Goal: Task Accomplishment & Management: Manage account settings

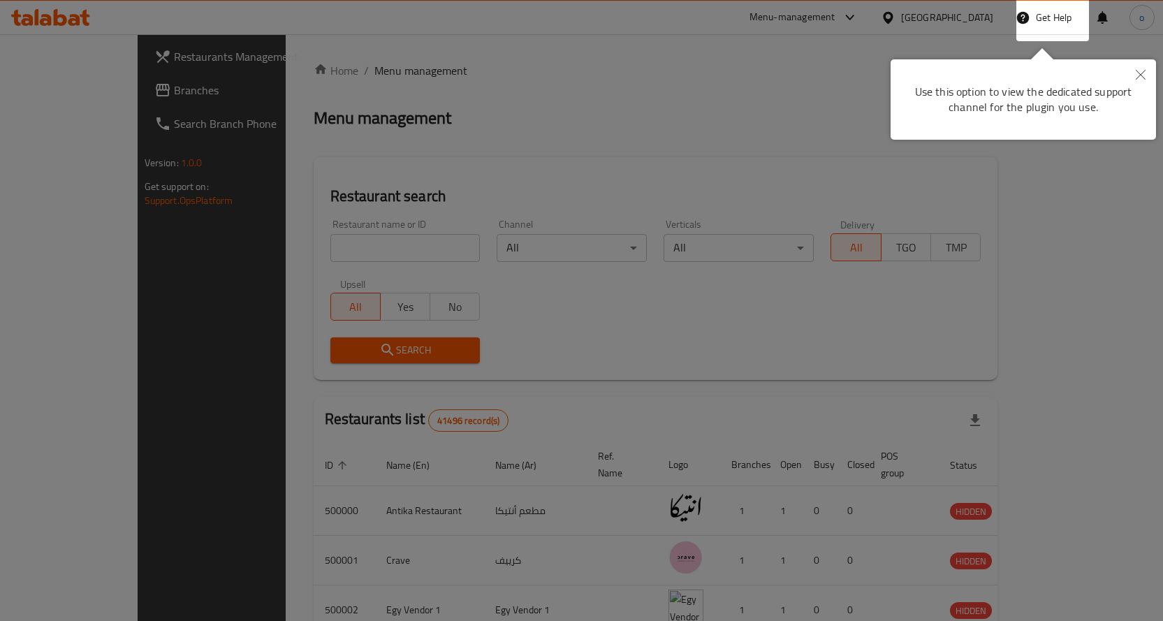
click at [1139, 69] on button "Close" at bounding box center [1140, 75] width 31 height 32
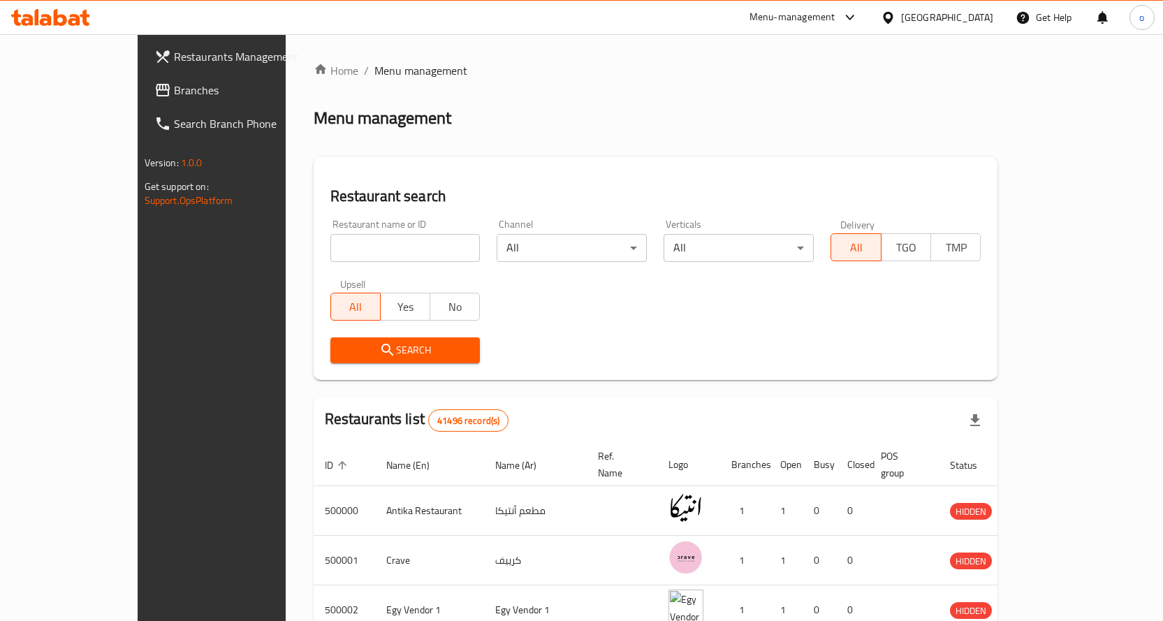
click at [972, 19] on div "[GEOGRAPHIC_DATA]" at bounding box center [947, 17] width 92 height 15
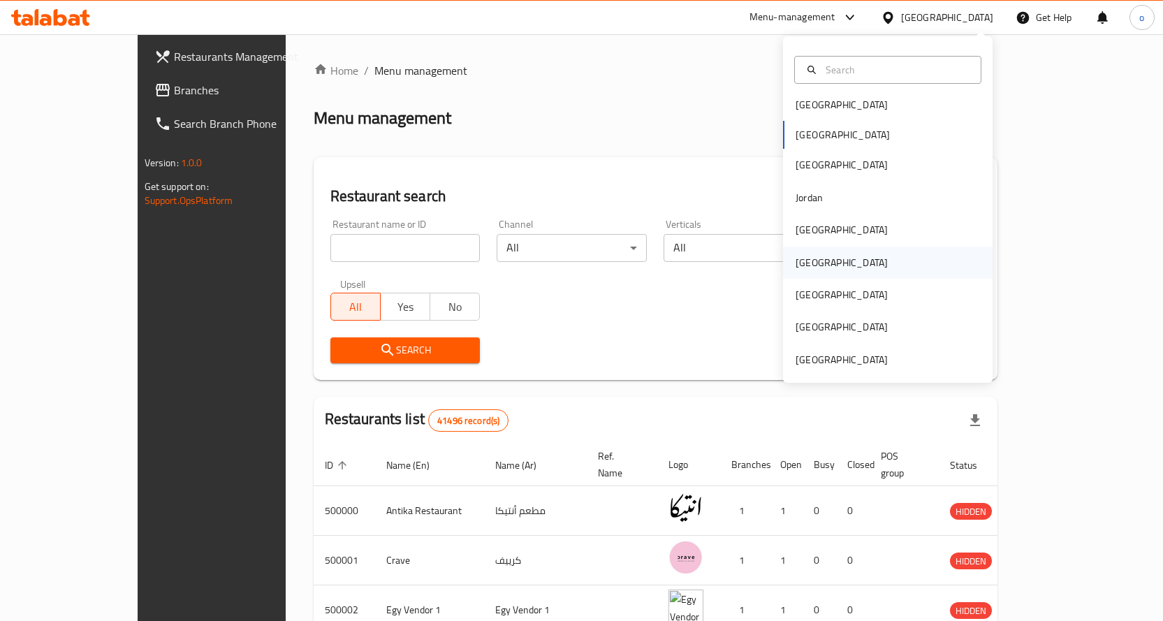
scroll to position [8, 0]
click at [847, 197] on div "Jordan" at bounding box center [888, 196] width 210 height 32
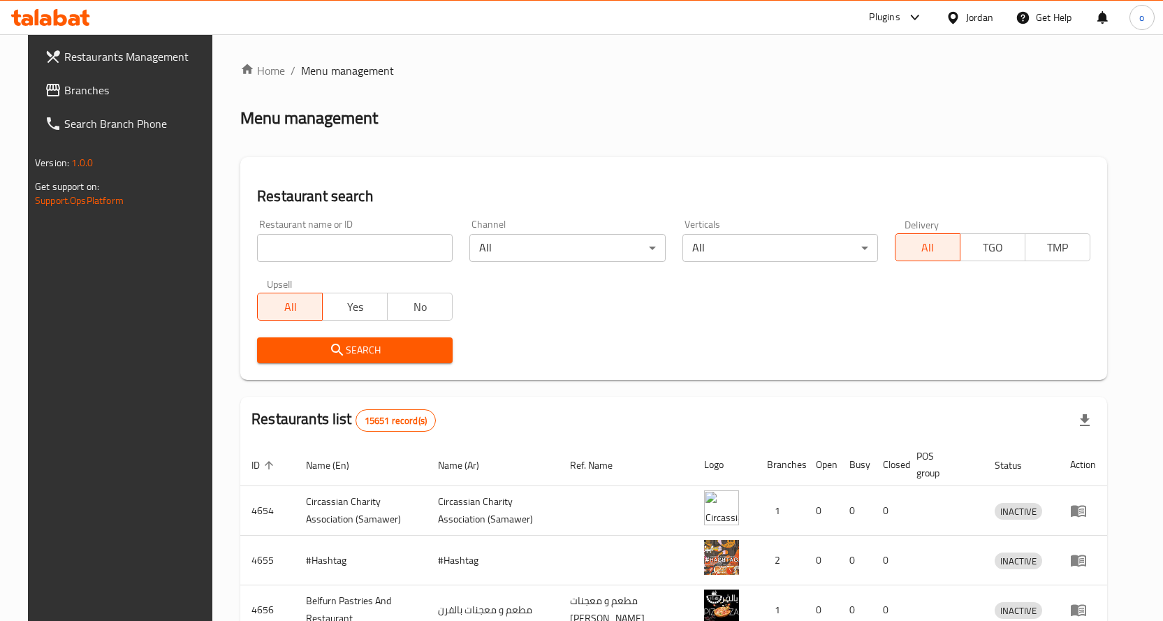
click at [74, 85] on span "Branches" at bounding box center [137, 90] width 147 height 17
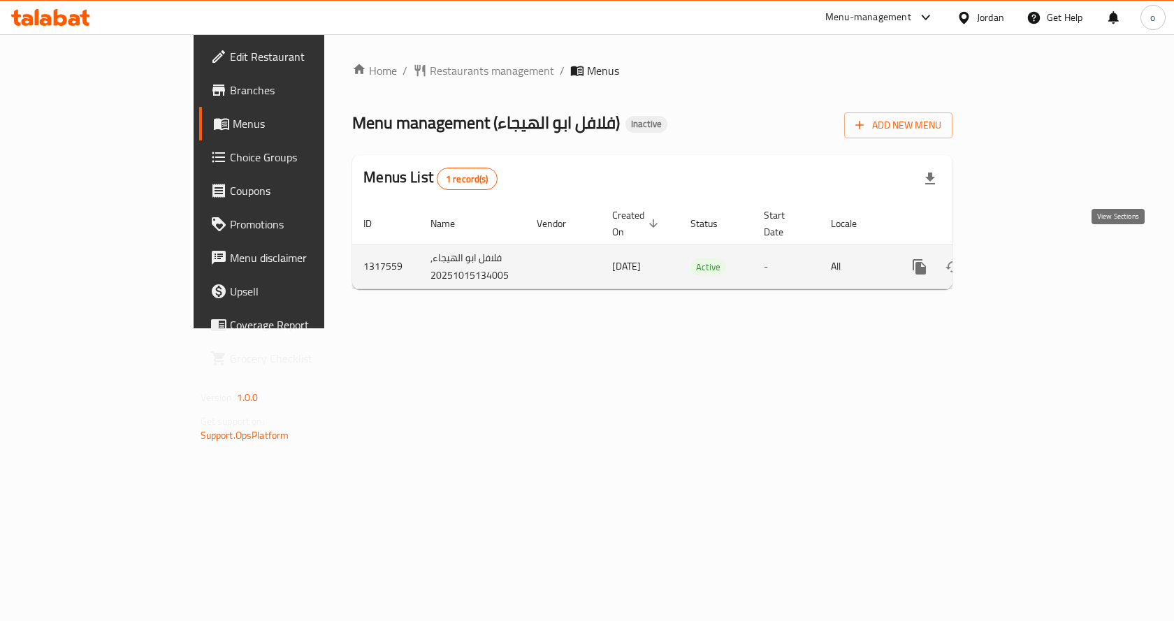
click at [1026, 261] on icon "enhanced table" at bounding box center [1020, 267] width 13 height 13
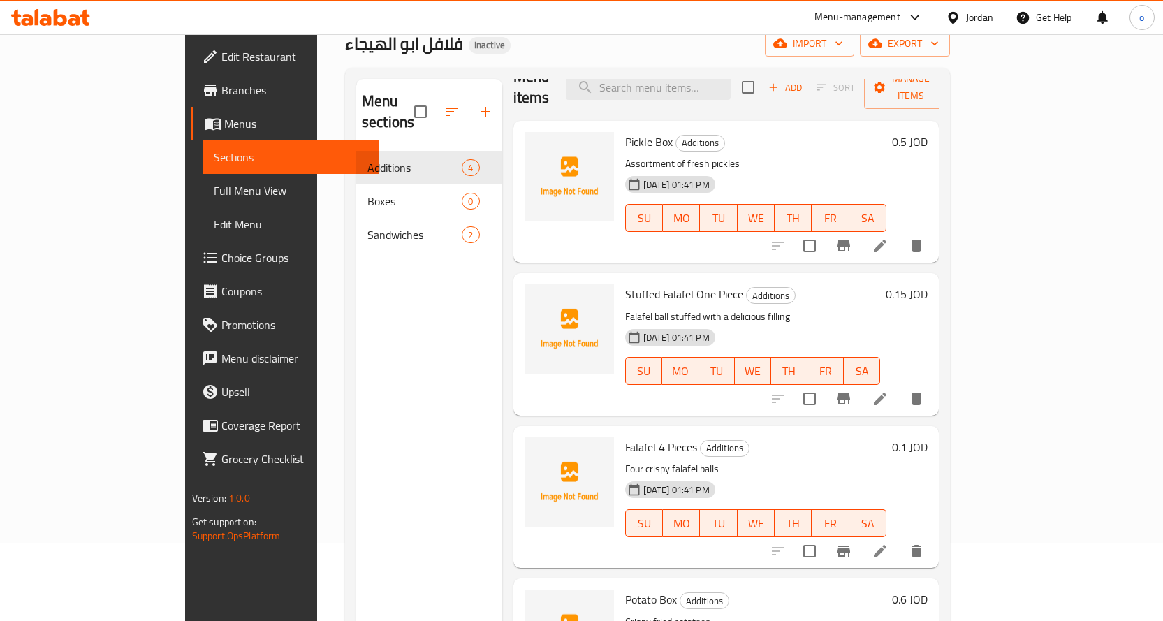
scroll to position [196, 0]
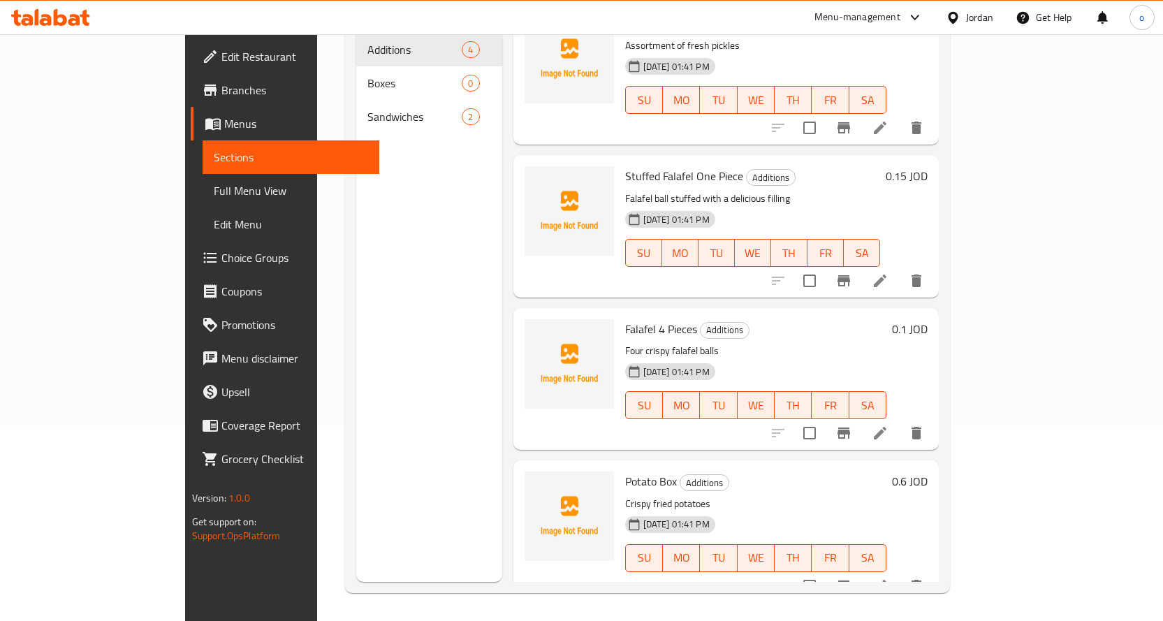
click at [786, 472] on h6 "Potato Box Additions" at bounding box center [756, 482] width 262 height 20
click at [884, 471] on div "Potato Box Additions Crispy fried potatoes 15-10-2025 01:41 PM SU MO TU WE TH F…" at bounding box center [756, 531] width 273 height 131
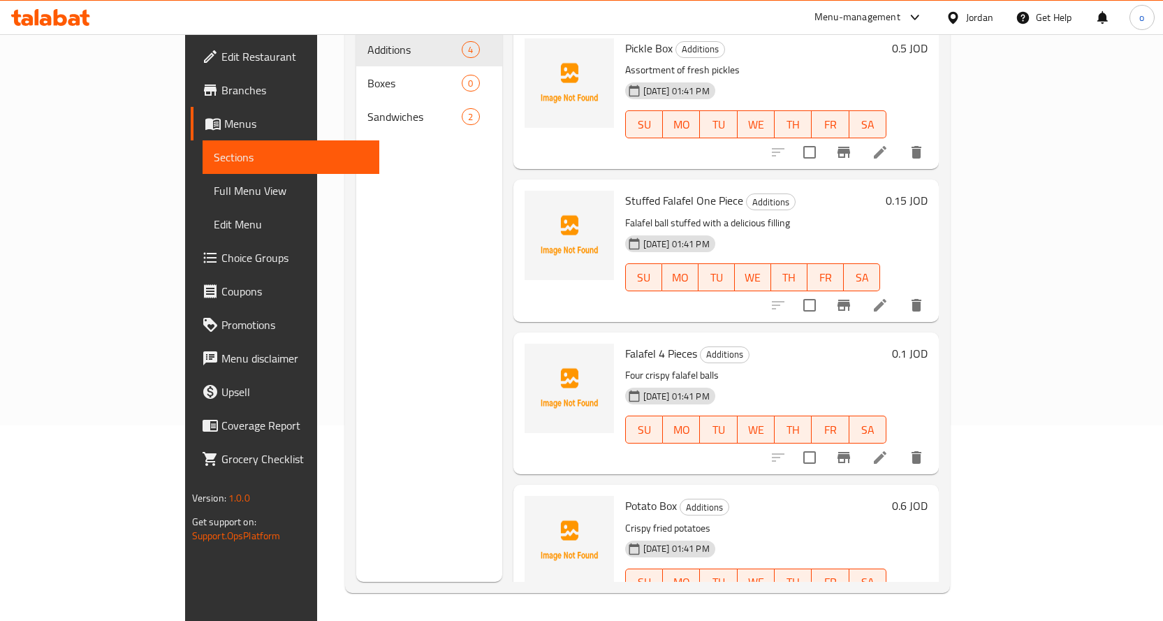
click at [878, 367] on p "Four crispy falafel balls" at bounding box center [756, 375] width 262 height 17
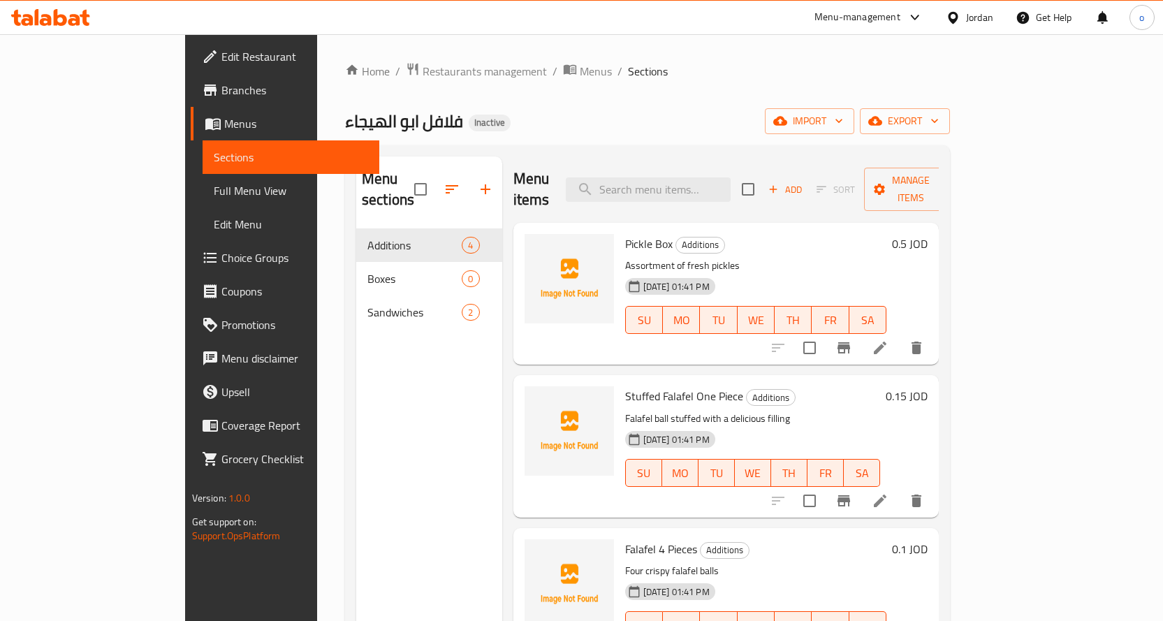
drag, startPoint x: 91, startPoint y: 194, endPoint x: 187, endPoint y: 209, distance: 97.5
click at [214, 194] on span "Full Menu View" at bounding box center [291, 190] width 154 height 17
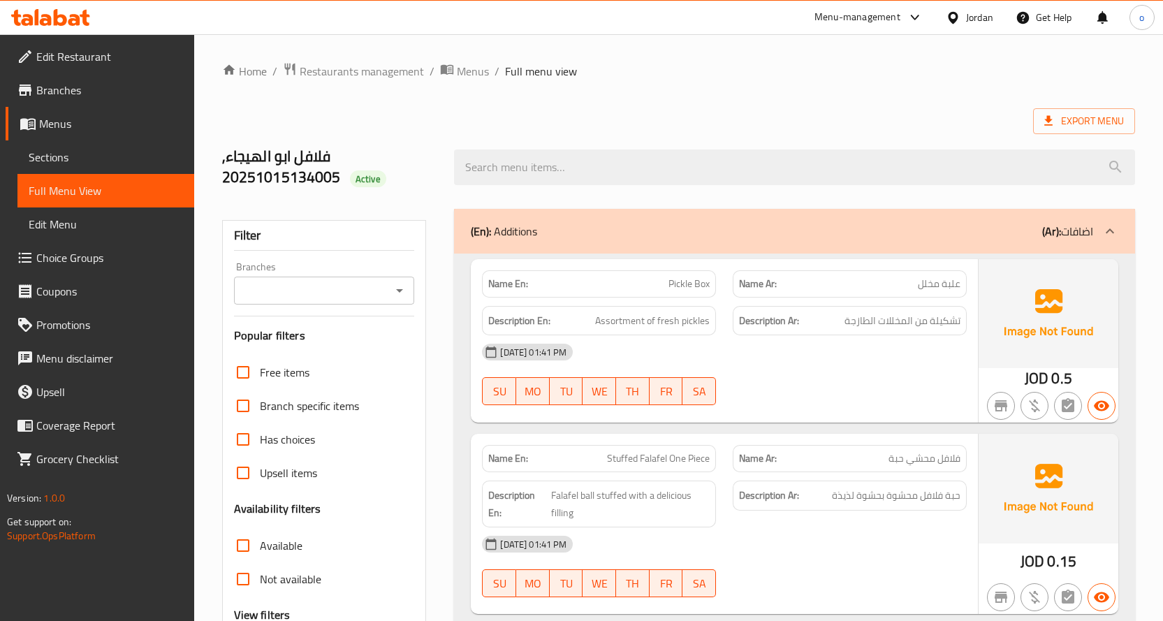
click at [81, 123] on span "Menus" at bounding box center [111, 123] width 144 height 17
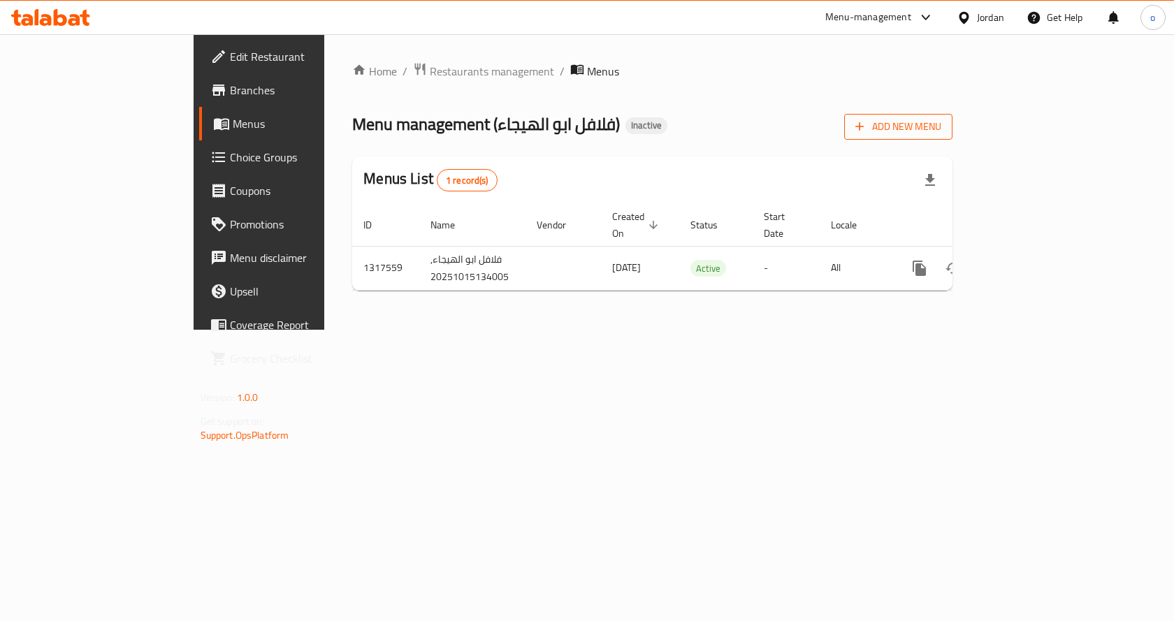
click at [941, 126] on span "Add New Menu" at bounding box center [898, 126] width 86 height 17
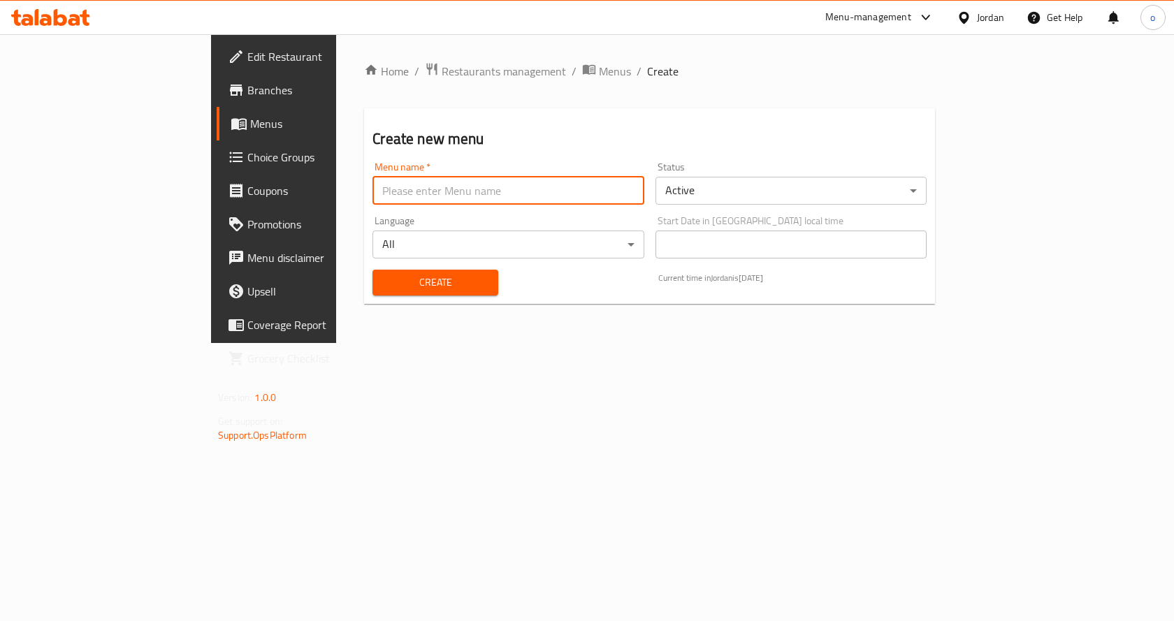
click at [541, 191] on input "text" at bounding box center [507, 191] width 271 height 28
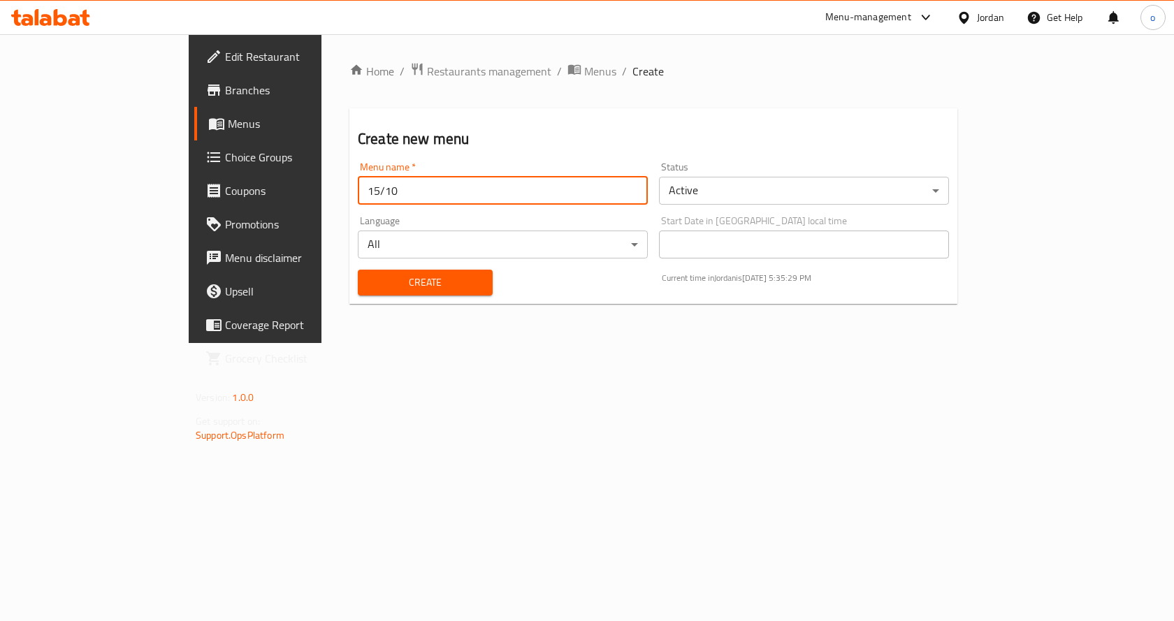
type input "15/10"
click at [358, 270] on button "Create" at bounding box center [425, 283] width 135 height 26
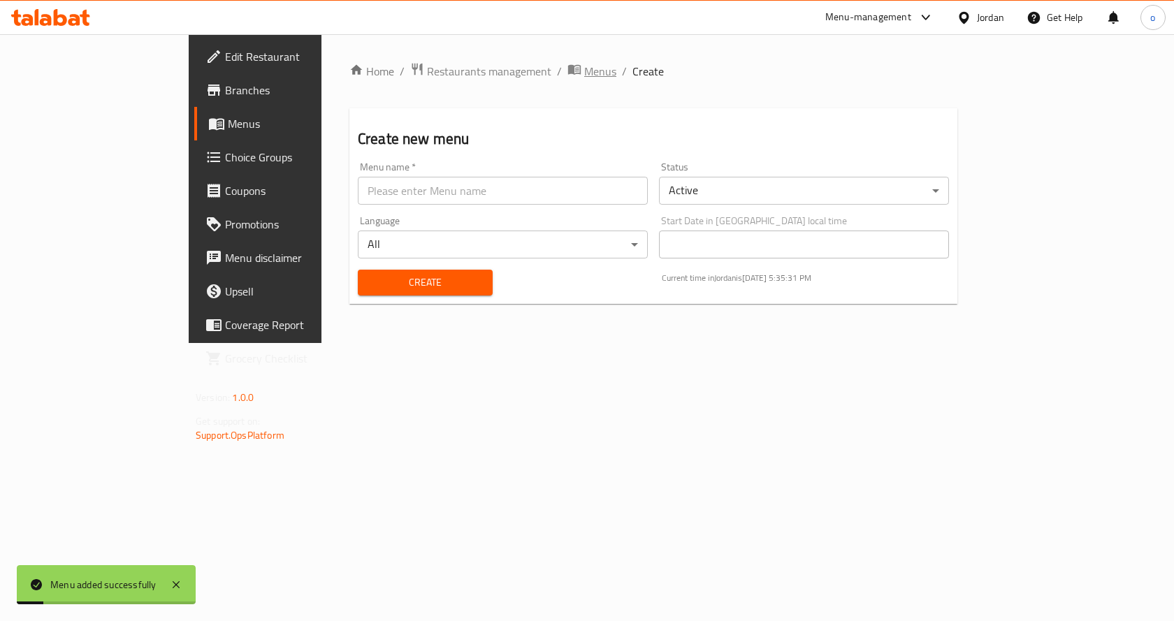
click at [567, 64] on icon "breadcrumb" at bounding box center [574, 69] width 14 height 14
